Goal: Task Accomplishment & Management: Complete application form

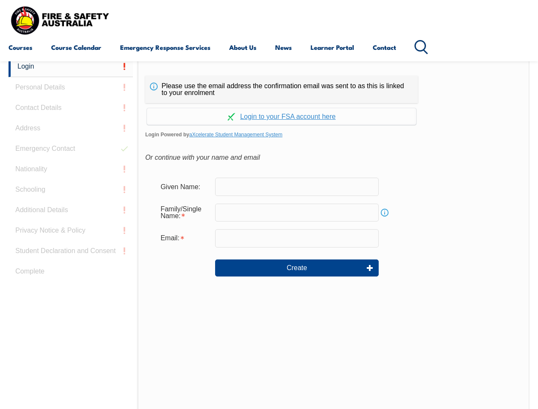
click at [269, 104] on div "Continue with Google Continue with Apple Continue with Facebook Continue with a…" at bounding box center [281, 114] width 273 height 22
click at [269, 233] on input "email" at bounding box center [297, 238] width 164 height 18
click at [71, 66] on link "Login" at bounding box center [71, 66] width 124 height 21
click at [71, 87] on div "Login Personal Details Contact Details Address Emergency Contact Nationality Sc…" at bounding box center [73, 269] width 129 height 426
click at [71, 108] on div "Login Personal Details Contact Details Address Emergency Contact Nationality Sc…" at bounding box center [73, 269] width 129 height 426
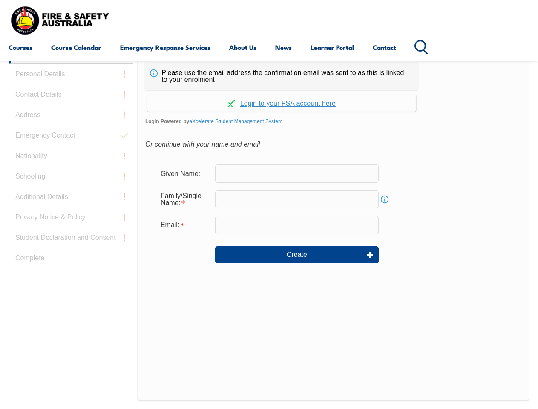
click at [71, 128] on div "Login Personal Details Contact Details Address Emergency Contact Nationality Sc…" at bounding box center [73, 256] width 129 height 426
click at [71, 149] on div "Login Personal Details Contact Details Address Emergency Contact Nationality Sc…" at bounding box center [73, 256] width 129 height 426
click at [71, 169] on div "Login Personal Details Contact Details Address Emergency Contact Nationality Sc…" at bounding box center [73, 256] width 129 height 426
click at [71, 190] on div "Login Personal Details Contact Details Address Emergency Contact Nationality Sc…" at bounding box center [73, 256] width 129 height 426
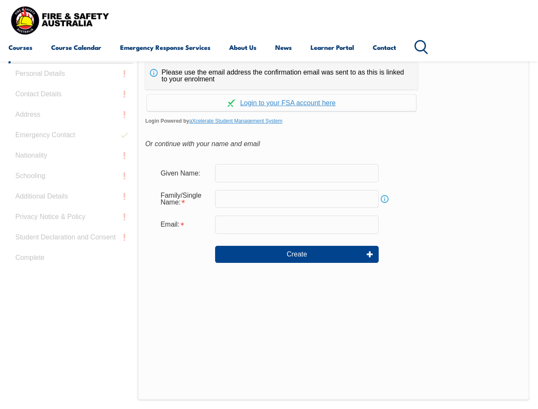
click at [71, 210] on div "Login Personal Details Contact Details Address Emergency Contact Nationality Sc…" at bounding box center [73, 256] width 129 height 426
